Goal: Transaction & Acquisition: Download file/media

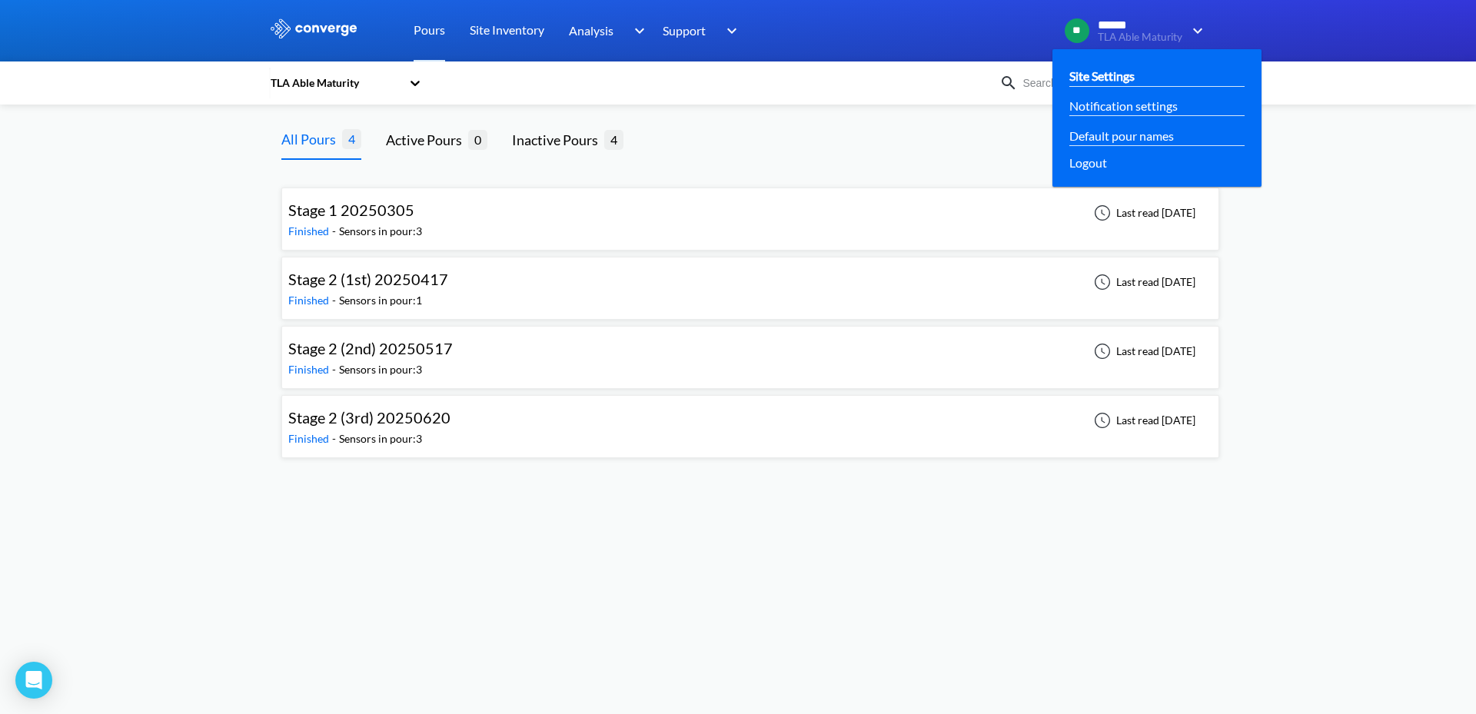
click at [1141, 83] on div "Site Settings" at bounding box center [1156, 75] width 174 height 19
click at [1118, 141] on link "Default pour names" at bounding box center [1121, 135] width 105 height 19
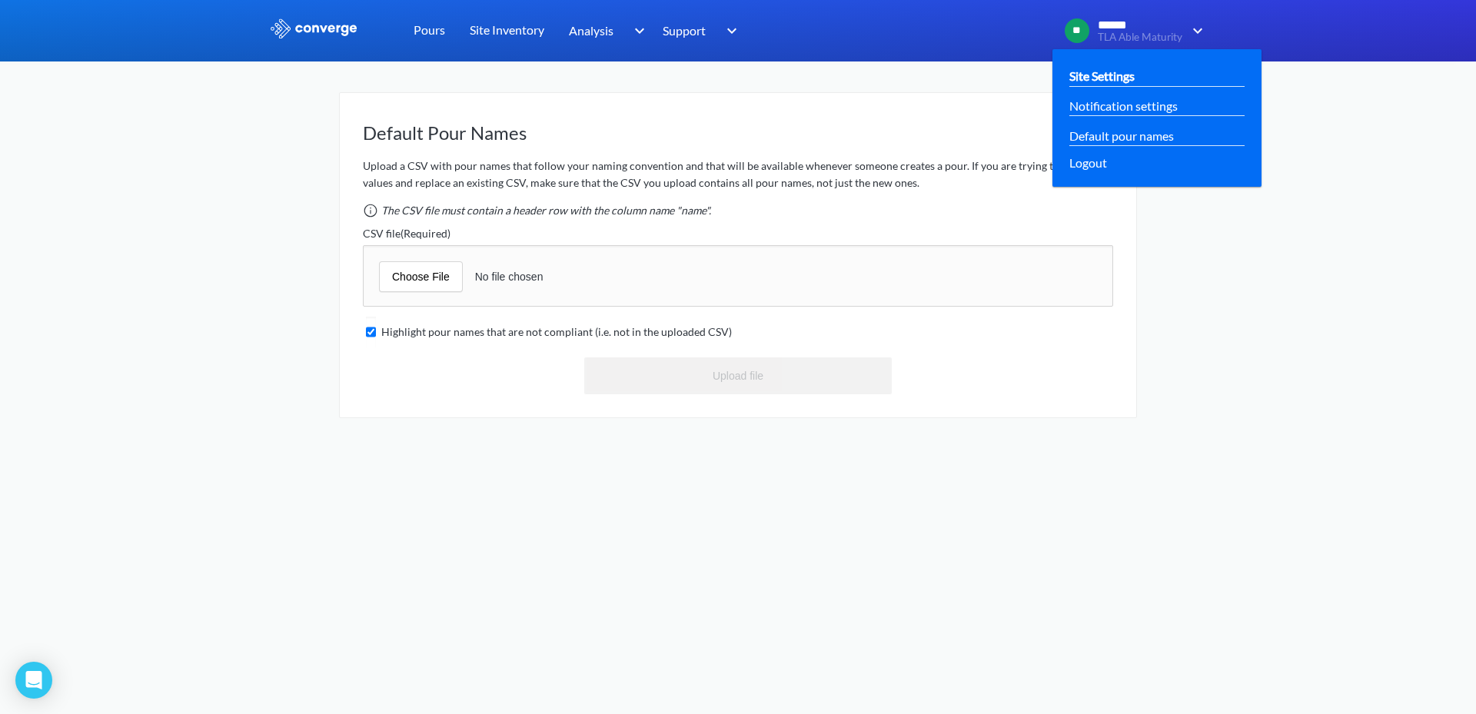
click at [1123, 65] on div "Site Settings" at bounding box center [1157, 76] width 184 height 30
click at [1120, 78] on link "Site Settings" at bounding box center [1101, 75] width 65 height 19
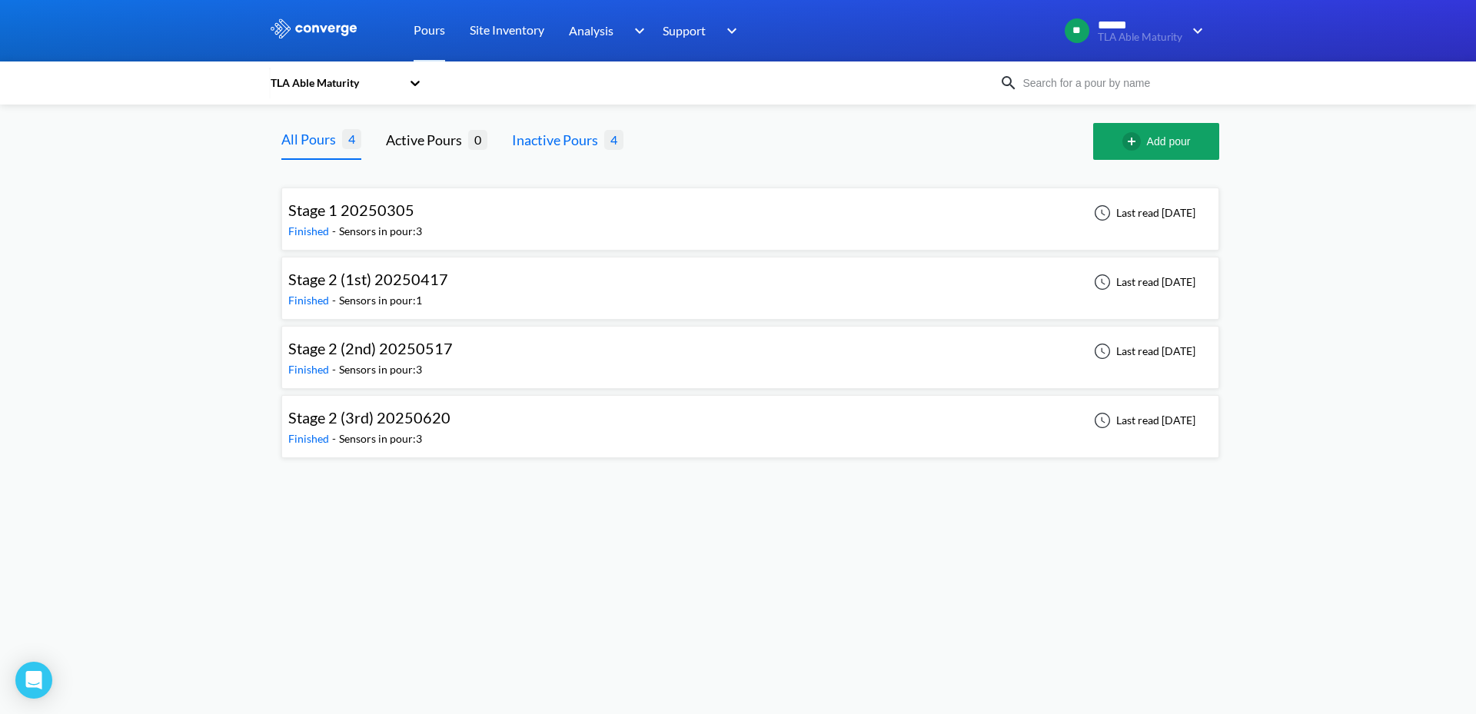
click at [600, 129] on div "Inactive Pours" at bounding box center [558, 140] width 92 height 22
click at [403, 88] on div "TLA Able Maturity" at bounding box center [338, 82] width 138 height 35
click at [328, 157] on div "The Lab ([GEOGRAPHIC_DATA]) Signal" at bounding box center [346, 170] width 154 height 63
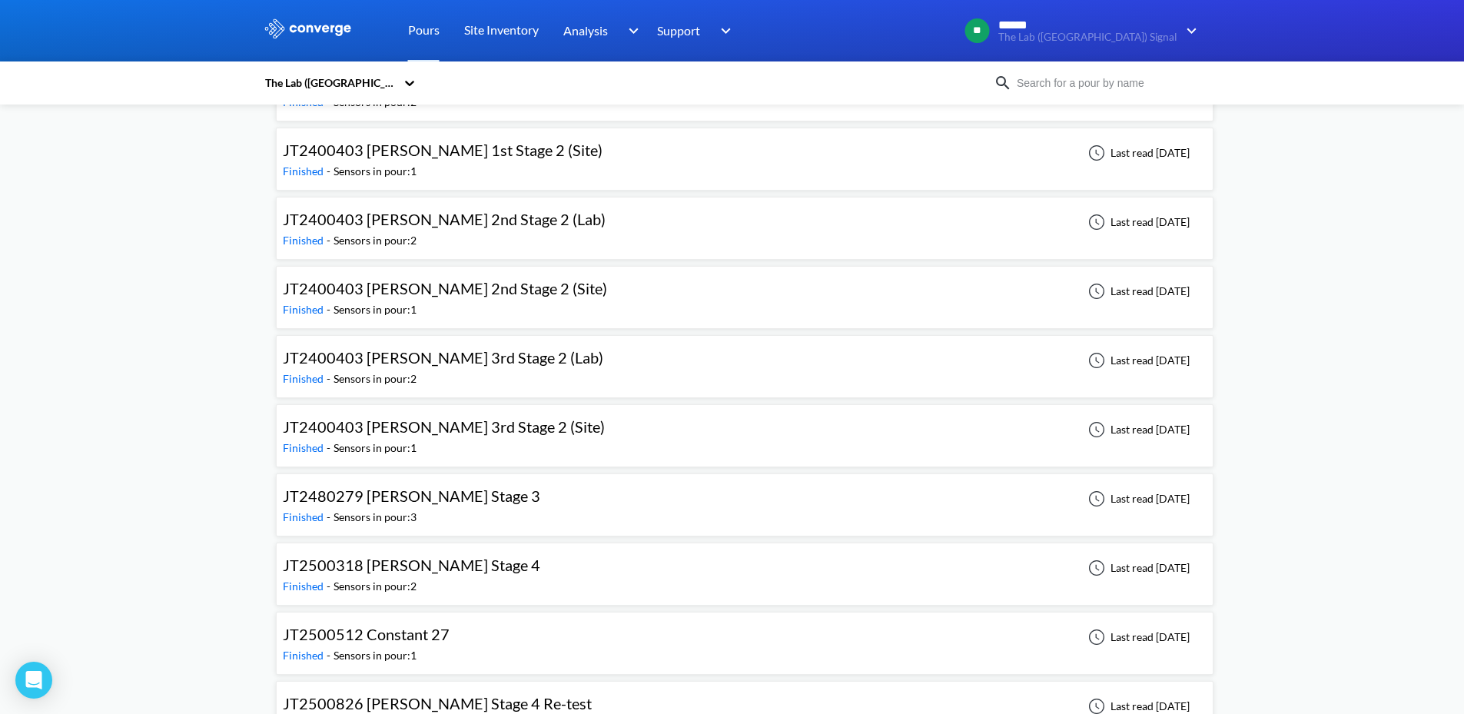
scroll to position [241, 0]
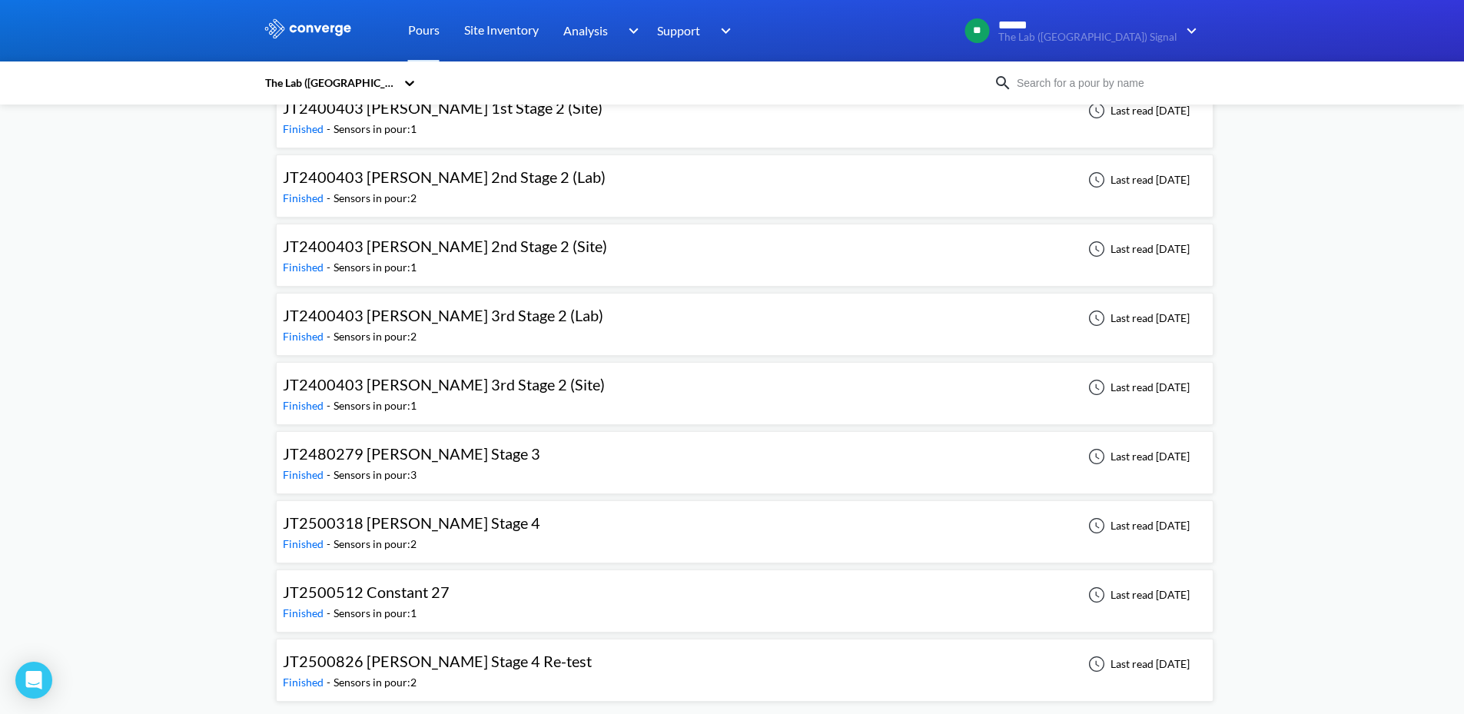
click at [493, 674] on div "Finished - Sensors in pour: 2" at bounding box center [441, 682] width 317 height 17
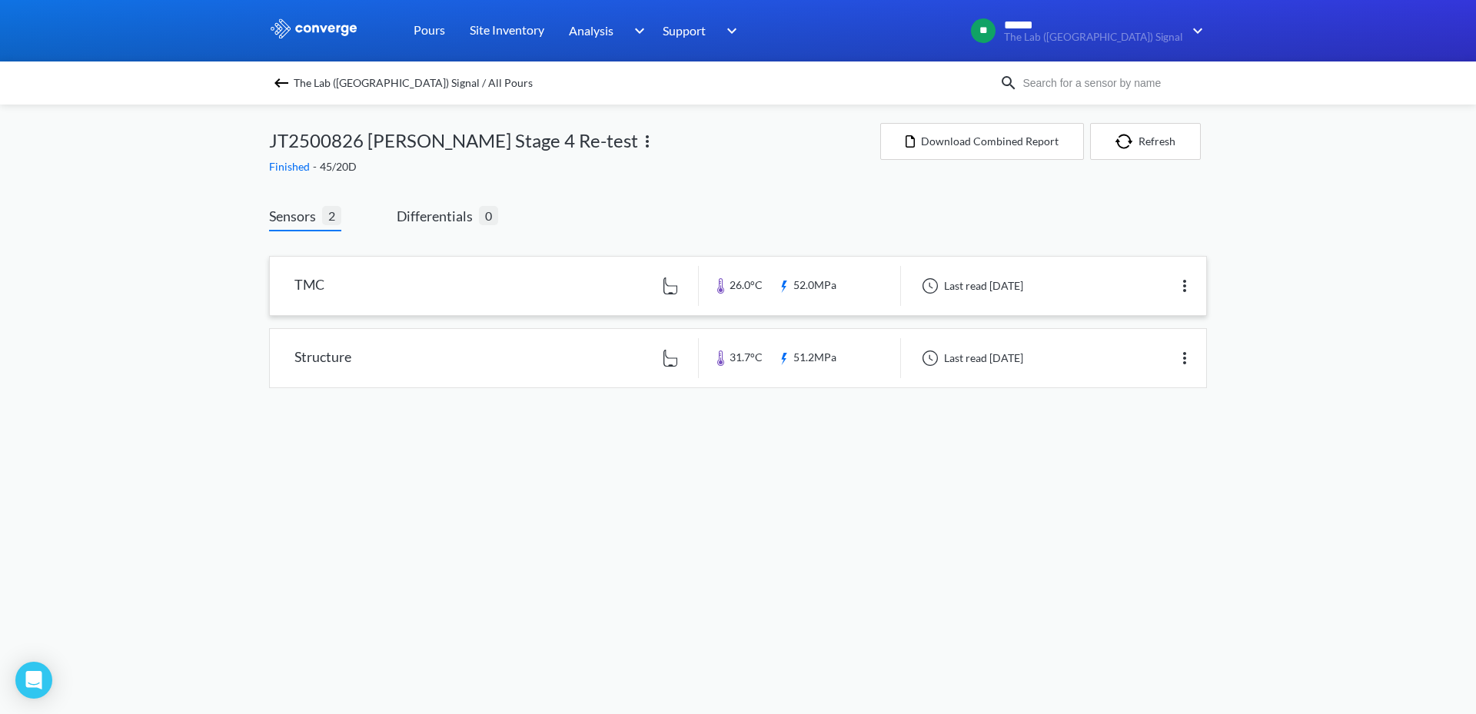
click at [1184, 281] on img at bounding box center [1184, 286] width 18 height 18
click at [1023, 181] on div "The Lab ([GEOGRAPHIC_DATA]) Signal / All Pours JT2500826 [PERSON_NAME] Stage 4 …" at bounding box center [738, 262] width 938 height 314
click at [971, 149] on button "Download Combined Report" at bounding box center [982, 141] width 204 height 37
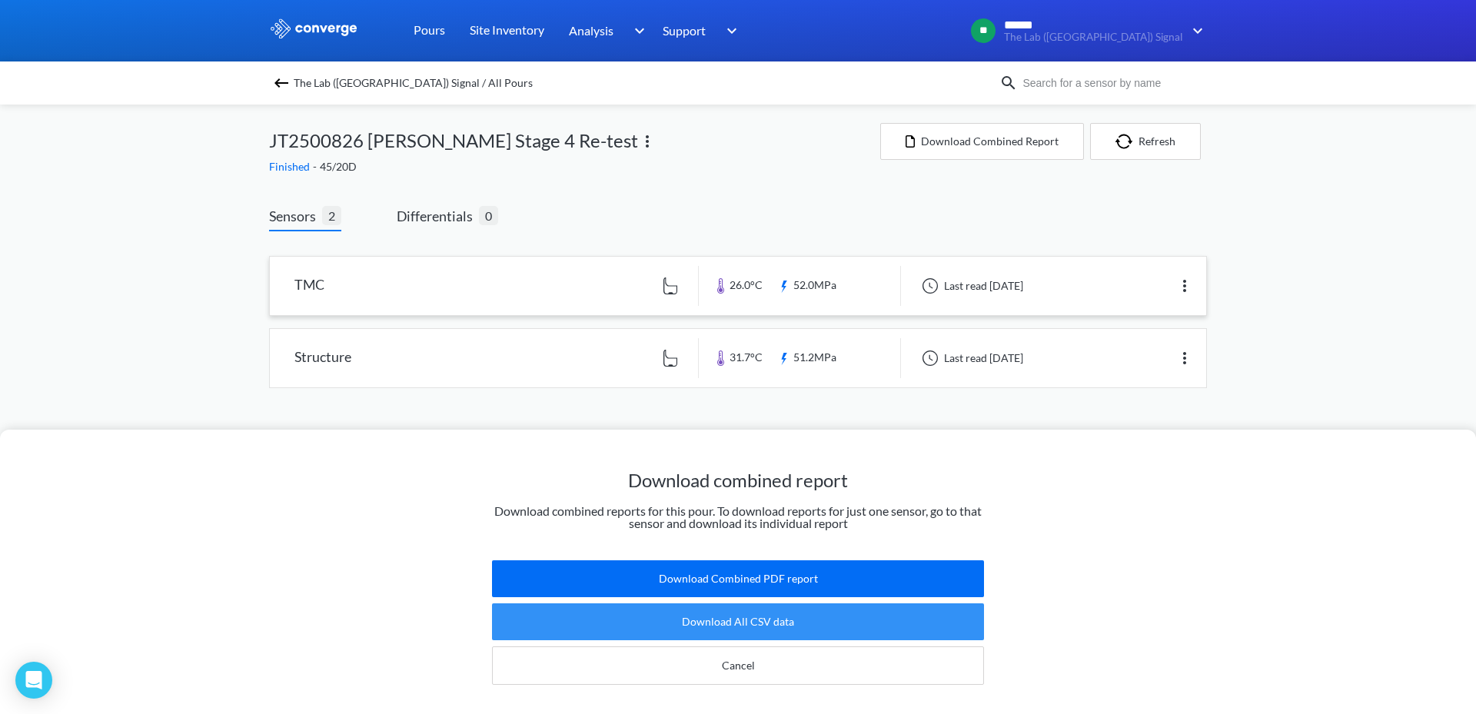
click at [839, 604] on button "Download All CSV data" at bounding box center [738, 621] width 492 height 37
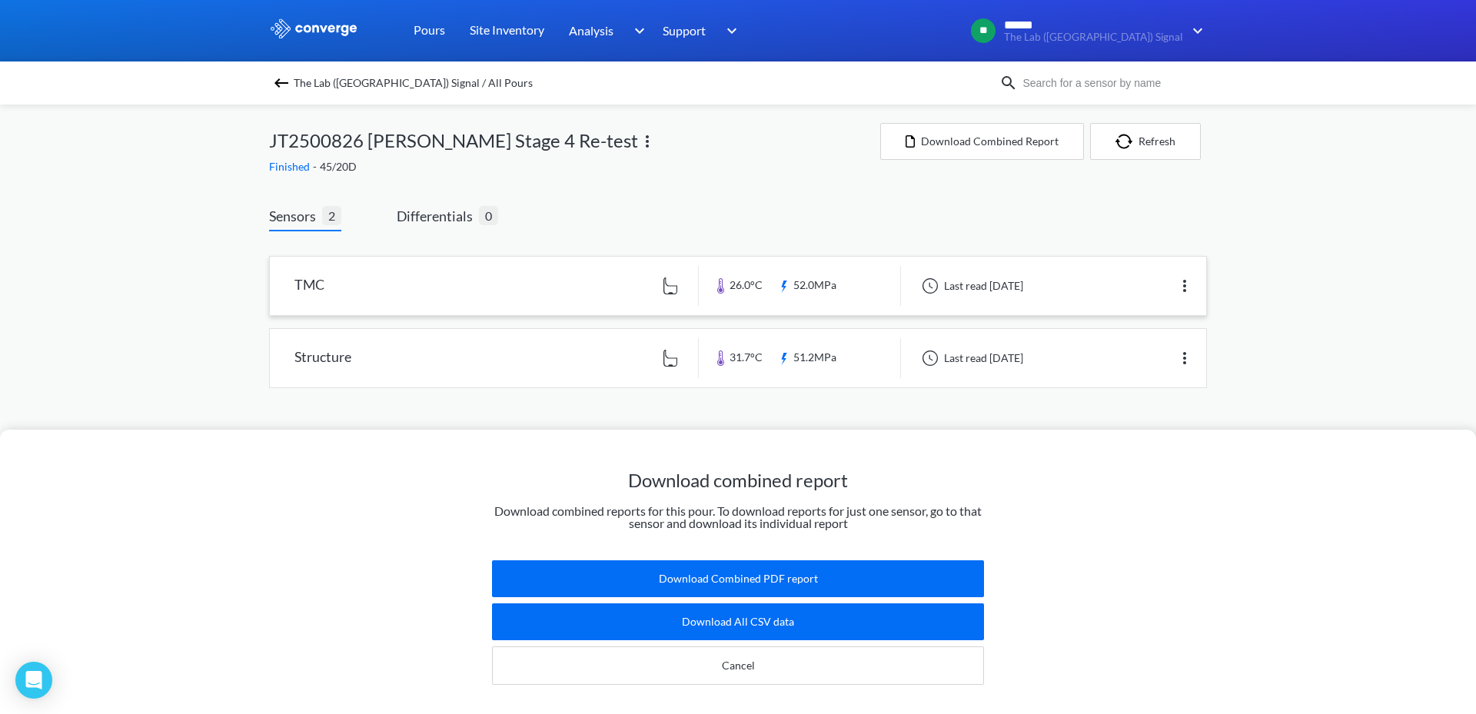
click at [660, 209] on div "Download combined report Download combined reports for this pour. To download r…" at bounding box center [738, 357] width 1476 height 714
